Goal: Use online tool/utility: Use online tool/utility

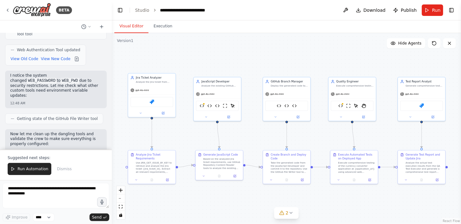
scroll to position [38729, 0]
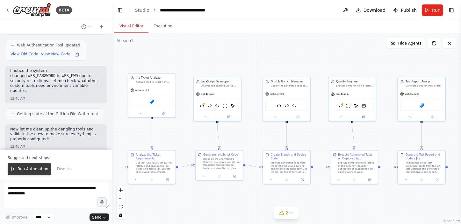
click at [34, 168] on span "Run Automation" at bounding box center [33, 169] width 31 height 5
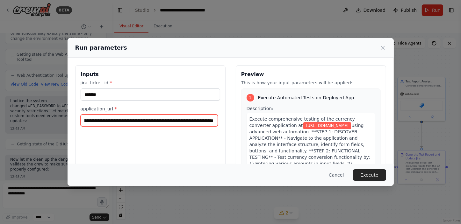
scroll to position [0, 66]
drag, startPoint x: 84, startPoint y: 119, endPoint x: 217, endPoint y: 126, distance: 132.4
click at [217, 126] on div "**********" at bounding box center [150, 140] width 150 height 151
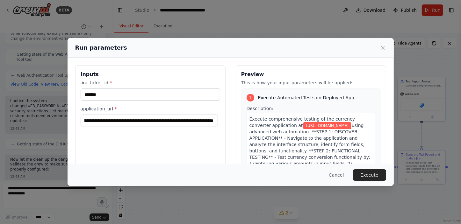
scroll to position [0, 0]
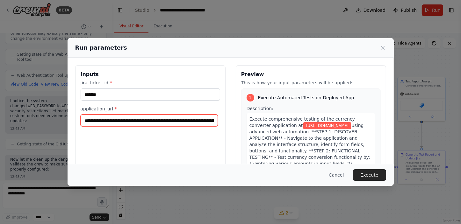
click at [118, 120] on input "**********" at bounding box center [149, 121] width 137 height 12
paste input "**********"
type input "**********"
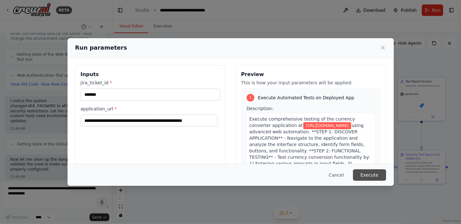
scroll to position [0, 0]
click at [365, 175] on button "Execute" at bounding box center [369, 174] width 33 height 11
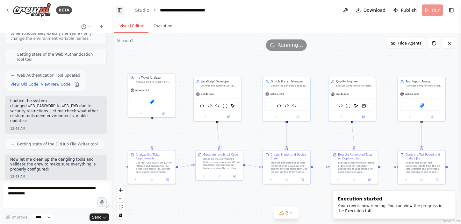
click at [118, 10] on button "Toggle Left Sidebar" at bounding box center [120, 10] width 9 height 9
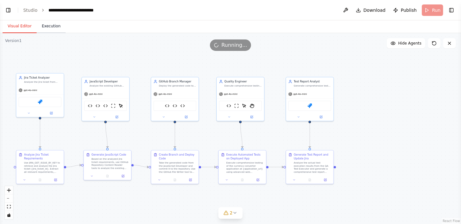
click at [50, 27] on button "Execution" at bounding box center [51, 26] width 29 height 13
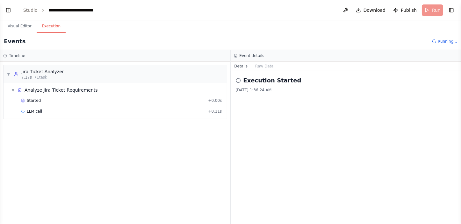
drag, startPoint x: 19, startPoint y: 26, endPoint x: 3, endPoint y: 190, distance: 164.8
click at [19, 26] on button "Visual Editor" at bounding box center [20, 26] width 34 height 13
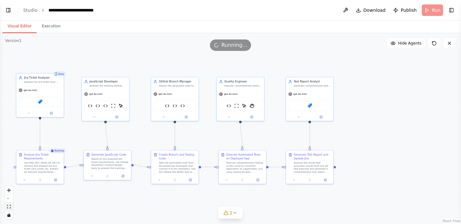
click at [8, 206] on icon "fit view" at bounding box center [9, 207] width 4 height 4
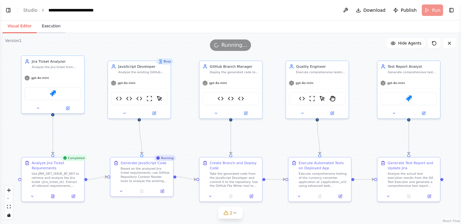
click at [54, 27] on button "Execution" at bounding box center [51, 26] width 29 height 13
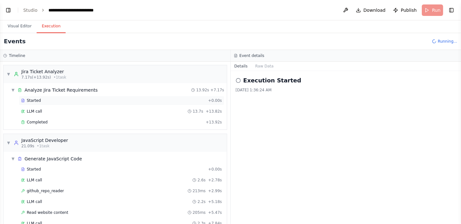
click at [52, 103] on div "Started + 0.00s" at bounding box center [121, 101] width 205 height 10
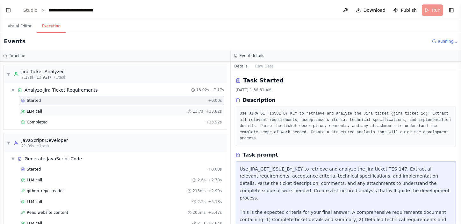
click at [51, 110] on div "LLM call 13.7s + 13.82s" at bounding box center [121, 111] width 201 height 5
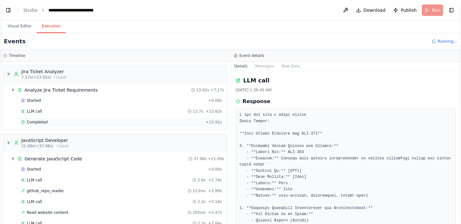
click at [53, 120] on div "Completed" at bounding box center [112, 122] width 182 height 5
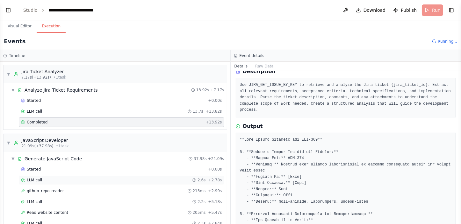
scroll to position [29, 0]
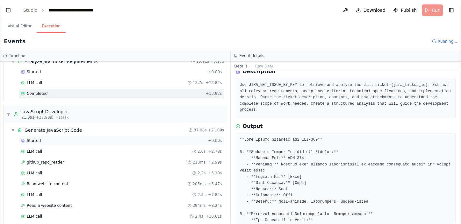
click at [67, 145] on div "Started + 0.00s" at bounding box center [121, 141] width 205 height 10
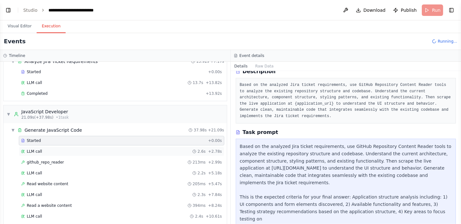
click at [67, 150] on div "LLM call 2.6s + 2.78s" at bounding box center [121, 151] width 201 height 5
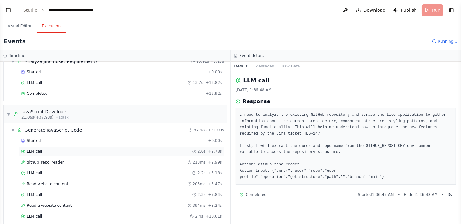
click at [63, 151] on div "LLM call 2.6s + 2.78s" at bounding box center [121, 151] width 201 height 5
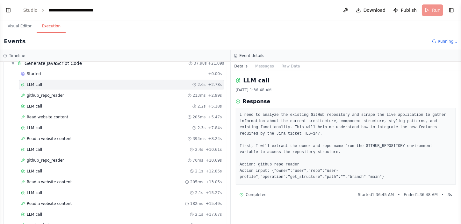
scroll to position [116, 0]
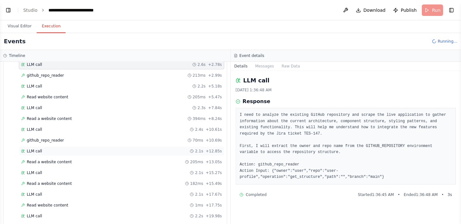
click at [62, 150] on div "LLM call 2.1s + 12.85s" at bounding box center [121, 151] width 201 height 5
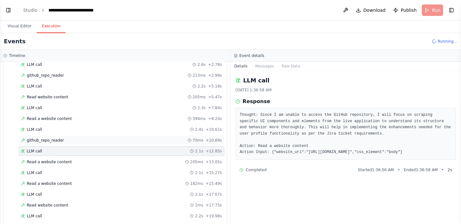
click at [61, 139] on div "github_repo_reader 70ms + 10.69s" at bounding box center [121, 140] width 201 height 5
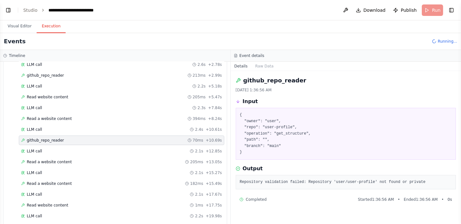
scroll to position [174, 0]
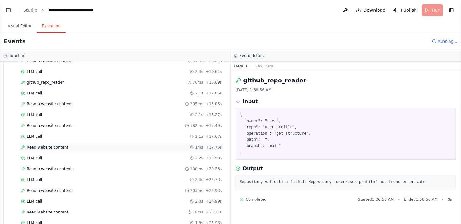
click at [61, 147] on span "Read website content" at bounding box center [47, 147] width 41 height 5
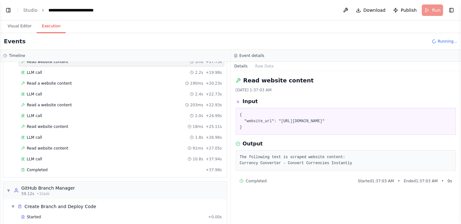
scroll to position [261, 0]
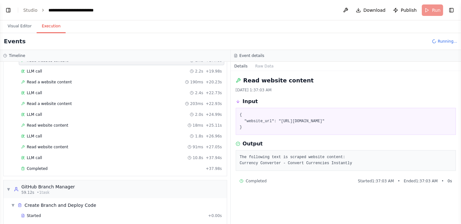
click at [61, 147] on span "Read website content" at bounding box center [47, 147] width 41 height 5
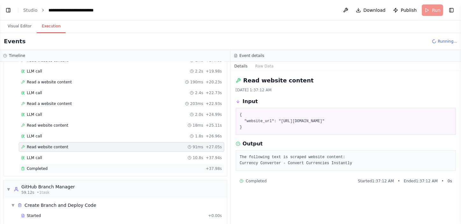
click at [62, 166] on div "Completed" at bounding box center [112, 168] width 182 height 5
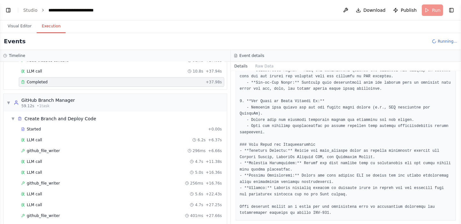
scroll to position [223, 0]
click at [46, 154] on div "Started + 0.00s LLM call 6.2s + 6.37s github_file_writer 296ms + 6.66s LLM call…" at bounding box center [118, 211] width 218 height 173
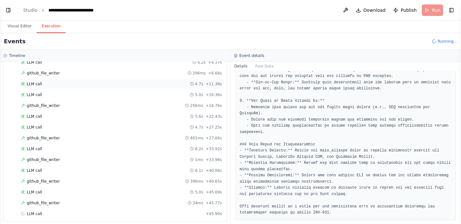
scroll to position [426, 0]
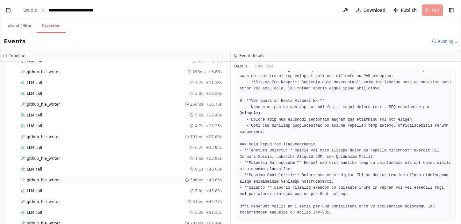
click at [45, 178] on span "github_file_writer" at bounding box center [43, 180] width 33 height 5
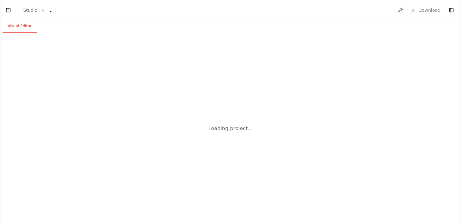
select select "****"
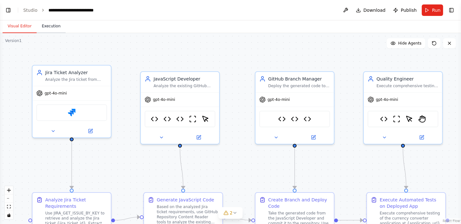
click at [49, 27] on button "Execution" at bounding box center [51, 26] width 29 height 13
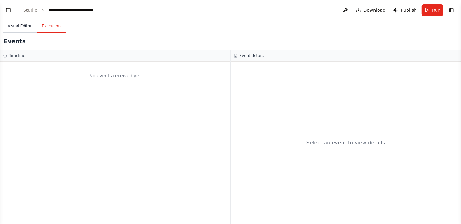
click at [22, 24] on button "Visual Editor" at bounding box center [20, 26] width 34 height 13
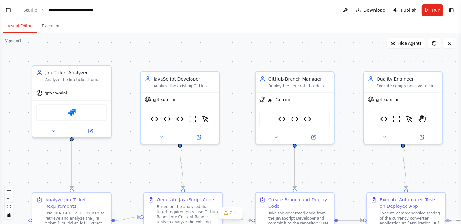
scroll to position [38386, 0]
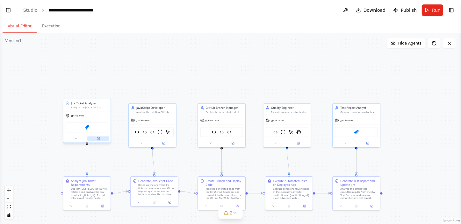
click at [98, 137] on icon at bounding box center [98, 138] width 3 height 3
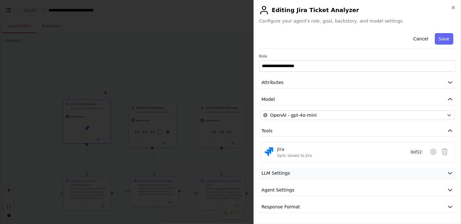
click at [447, 172] on icon "button" at bounding box center [450, 173] width 6 height 6
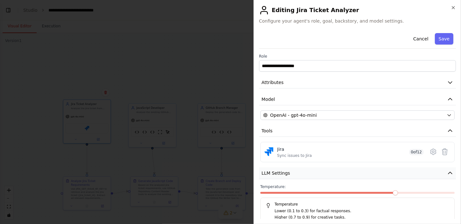
scroll to position [44, 0]
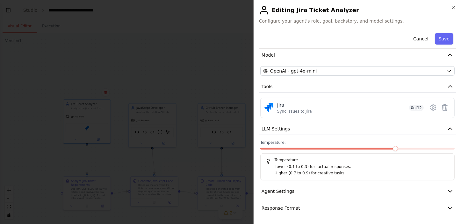
click at [341, 148] on span at bounding box center [328, 149] width 136 height 2
click at [319, 149] on div at bounding box center [357, 150] width 194 height 4
click at [318, 148] on span at bounding box center [289, 149] width 58 height 2
click at [372, 194] on button "Agent Settings" at bounding box center [357, 192] width 197 height 12
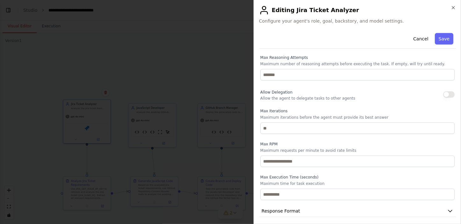
scroll to position [215, 0]
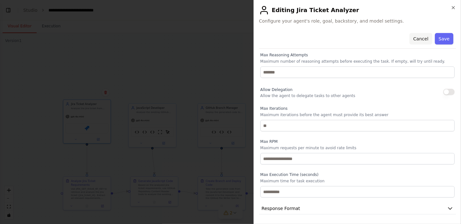
click at [415, 38] on button "Cancel" at bounding box center [420, 38] width 23 height 11
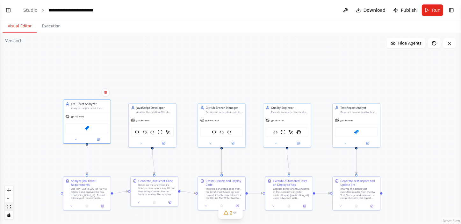
click at [10, 205] on icon "fit view" at bounding box center [9, 207] width 4 height 4
